Goal: Check status: Check status

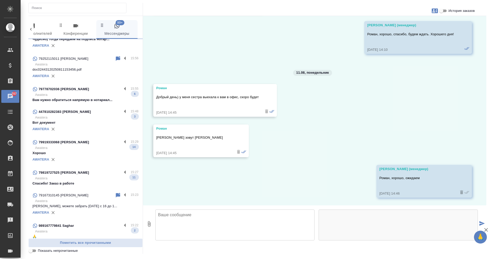
scroll to position [47, 0]
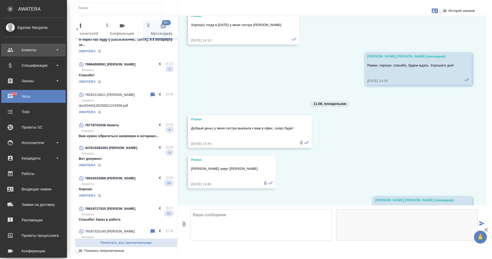
scroll to position [3487, 0]
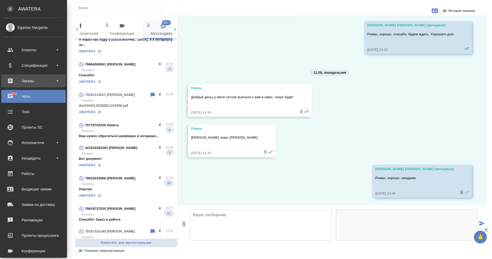
click at [26, 81] on div "Заказы" at bounding box center [33, 81] width 59 height 8
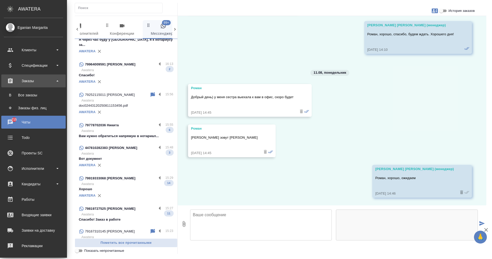
click at [30, 82] on div "Заказы" at bounding box center [33, 81] width 59 height 8
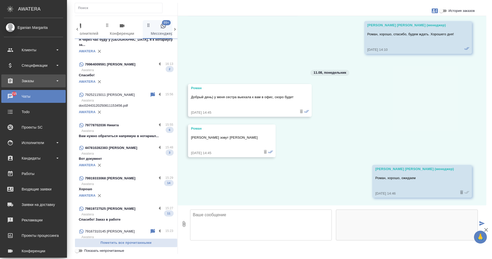
click at [41, 79] on div "Заказы" at bounding box center [33, 81] width 59 height 8
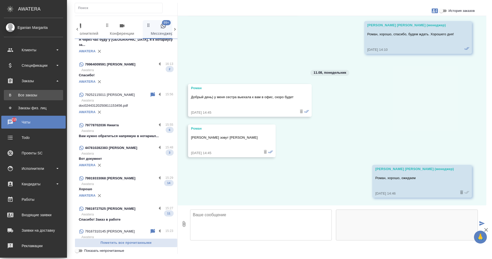
click at [40, 93] on div "Все заказы" at bounding box center [33, 94] width 54 height 5
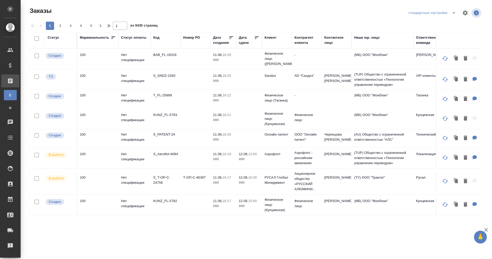
scroll to position [0, 103]
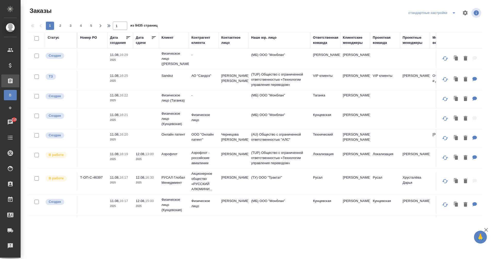
click at [325, 42] on div "Ответственная команда" at bounding box center [325, 40] width 25 height 10
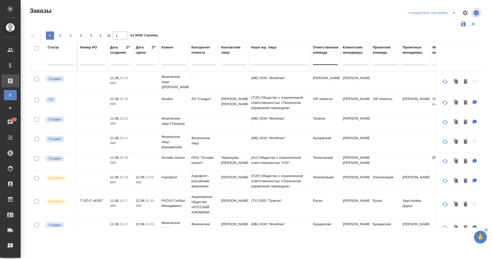
click at [324, 61] on div at bounding box center [325, 59] width 25 height 7
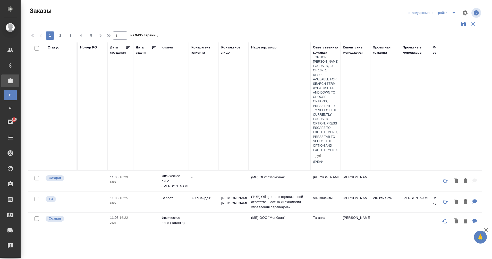
type input "дубай"
click at [329, 160] on div "Дубай" at bounding box center [325, 162] width 25 height 4
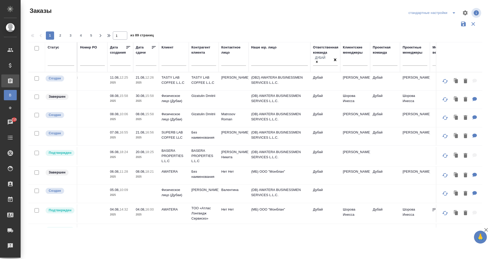
drag, startPoint x: 272, startPoint y: 222, endPoint x: 264, endPoint y: 223, distance: 8.6
click at [264, 223] on div "Статус Маржинальность Статус оплаты Код Номер PO Дата создания Дата сдачи Клиен…" at bounding box center [255, 134] width 454 height 185
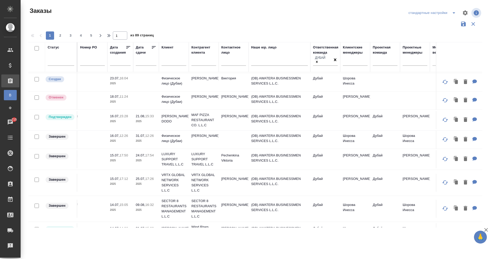
scroll to position [359, 103]
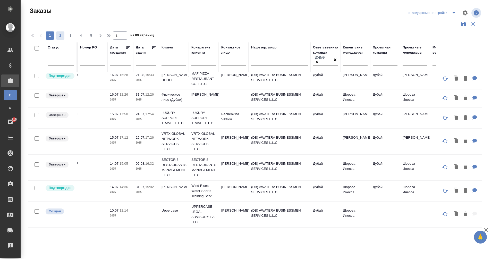
click at [58, 34] on span "2" at bounding box center [60, 35] width 8 height 5
type input "2"
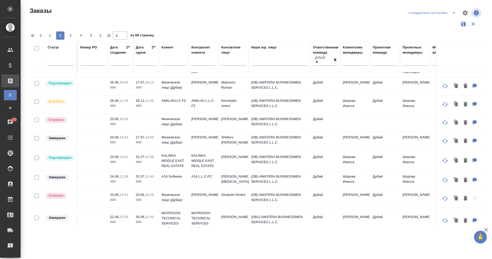
scroll to position [0, 103]
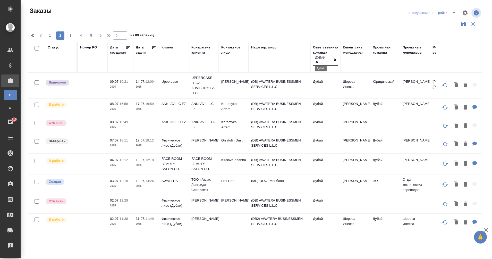
click at [318, 60] on icon at bounding box center [317, 62] width 4 height 4
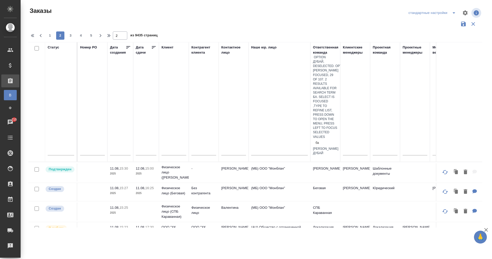
type input "б"
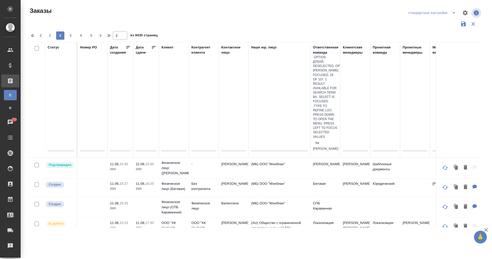
type input "b"
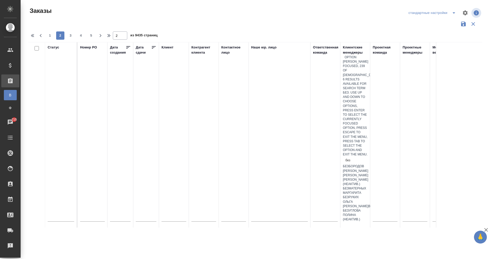
type input "безб"
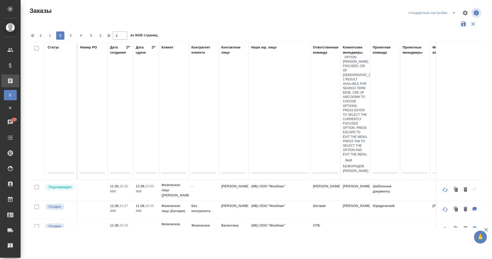
click at [367, 164] on div "Безбородов [PERSON_NAME]" at bounding box center [355, 168] width 25 height 9
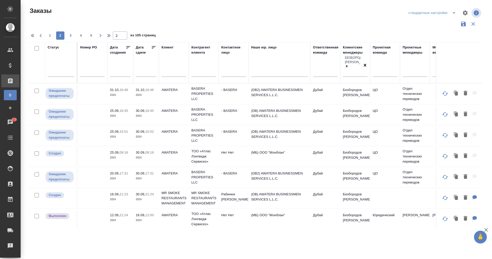
click at [339, 103] on td "Дубай" at bounding box center [325, 94] width 30 height 18
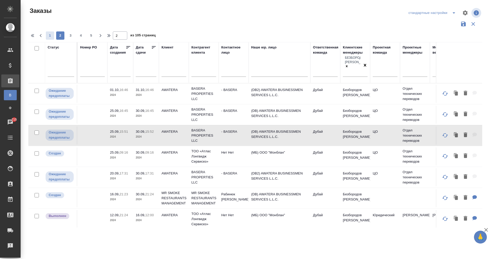
click at [52, 36] on span "1" at bounding box center [50, 35] width 8 height 5
type input "1"
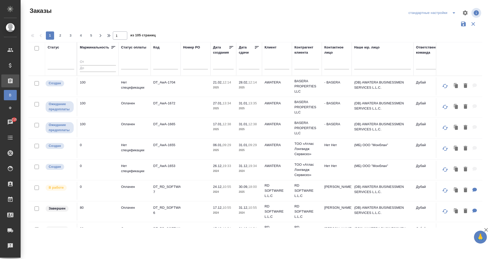
scroll to position [0, 103]
